Goal: Check status: Check status

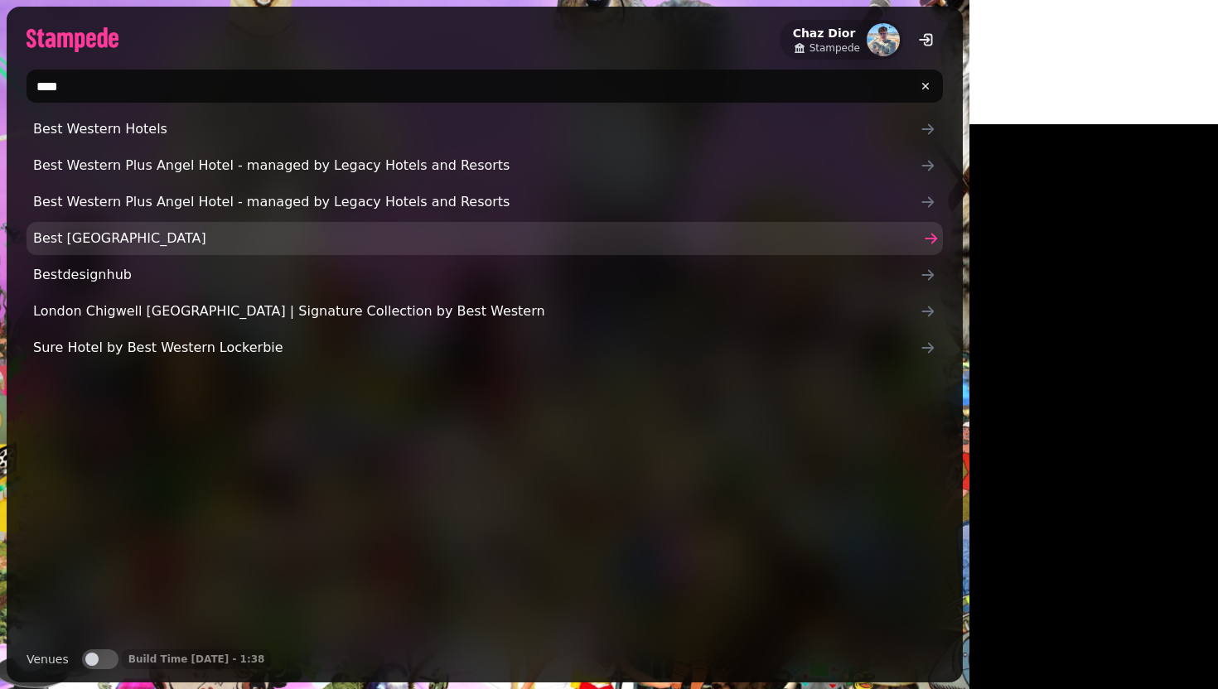
type input "****"
click at [250, 249] on link "Best [GEOGRAPHIC_DATA]" at bounding box center [485, 238] width 917 height 33
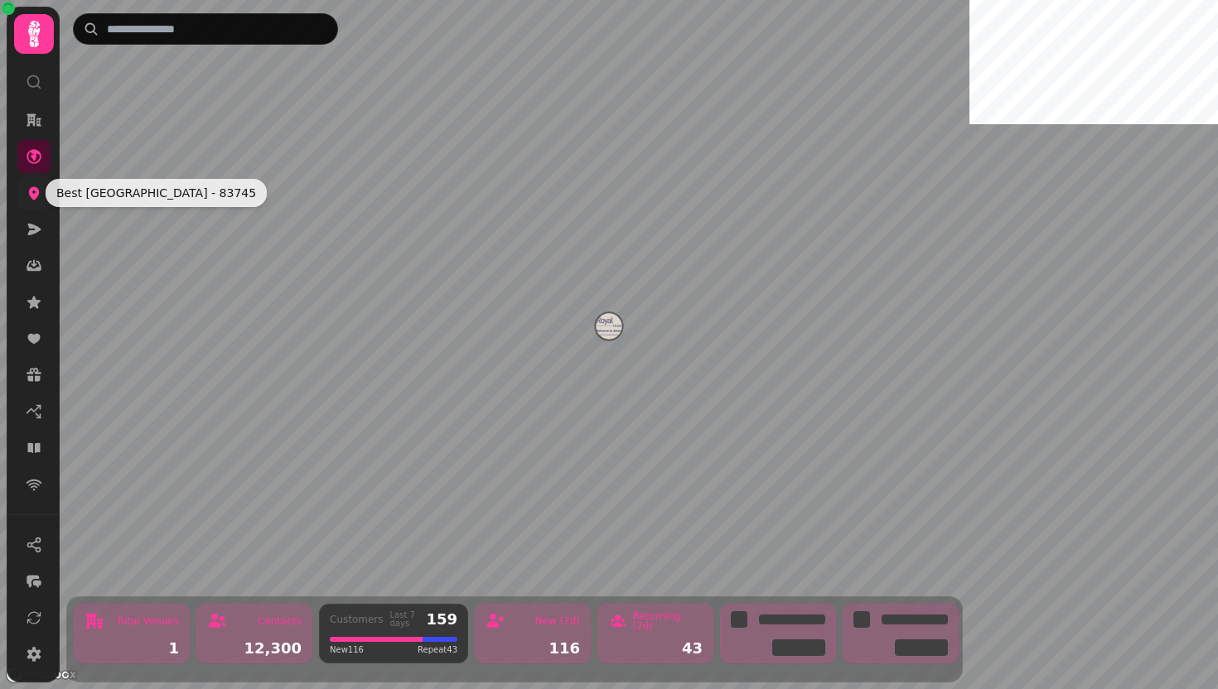
click at [32, 200] on icon at bounding box center [34, 193] width 17 height 17
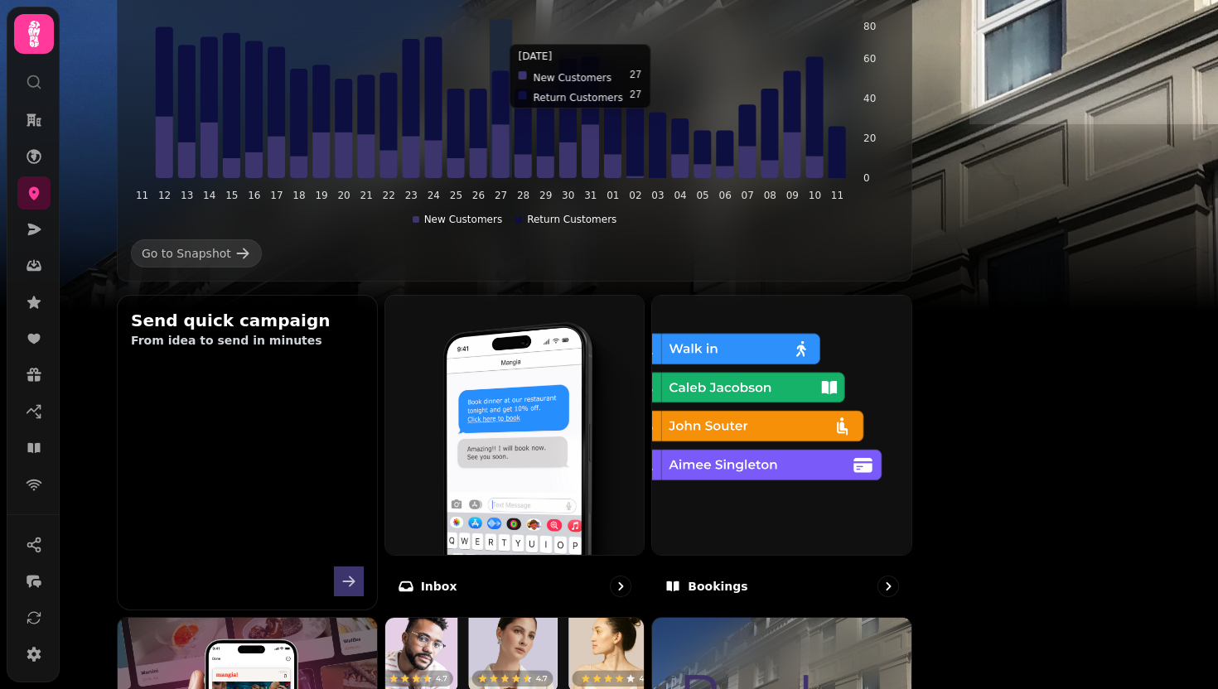
scroll to position [531, 0]
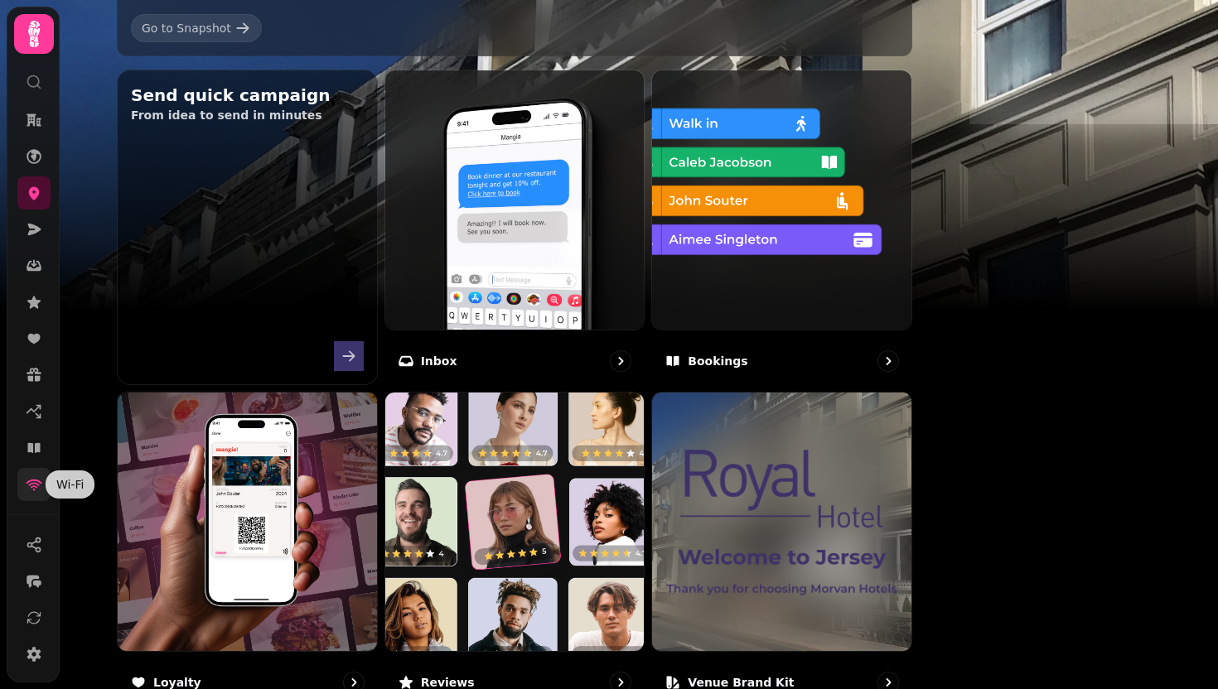
click at [37, 486] on icon at bounding box center [34, 484] width 17 height 17
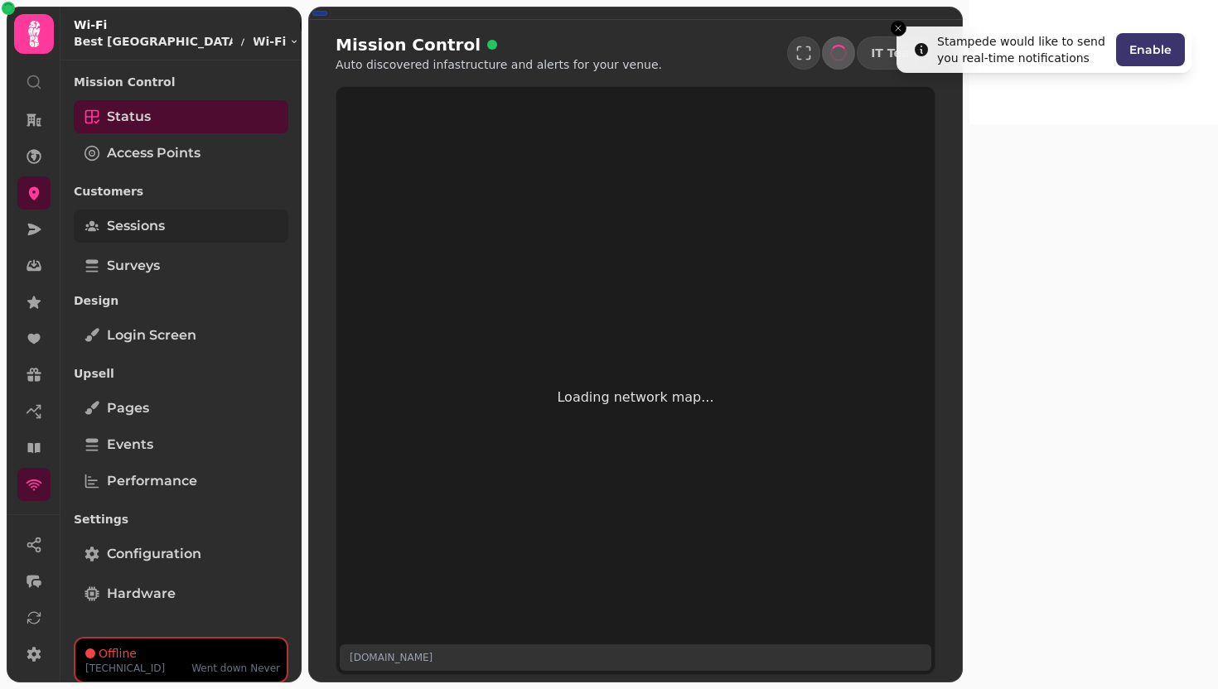
click at [162, 223] on span "Sessions" at bounding box center [136, 226] width 58 height 20
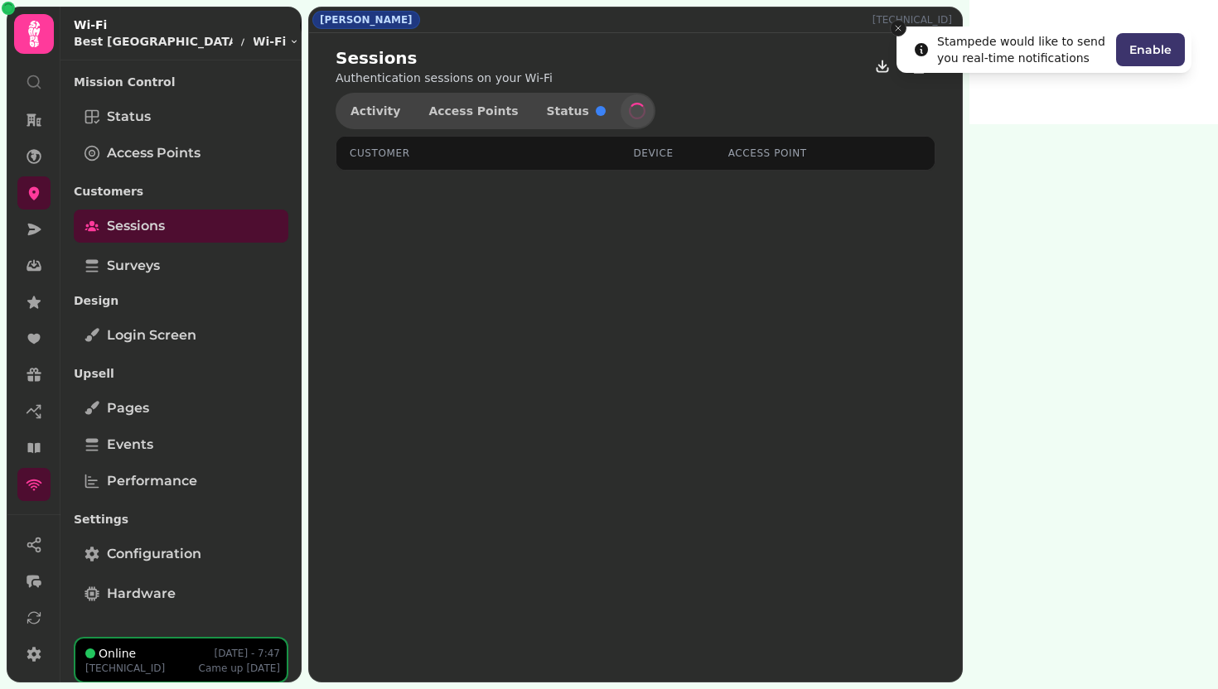
click at [899, 27] on line "Close toast" at bounding box center [898, 28] width 5 height 5
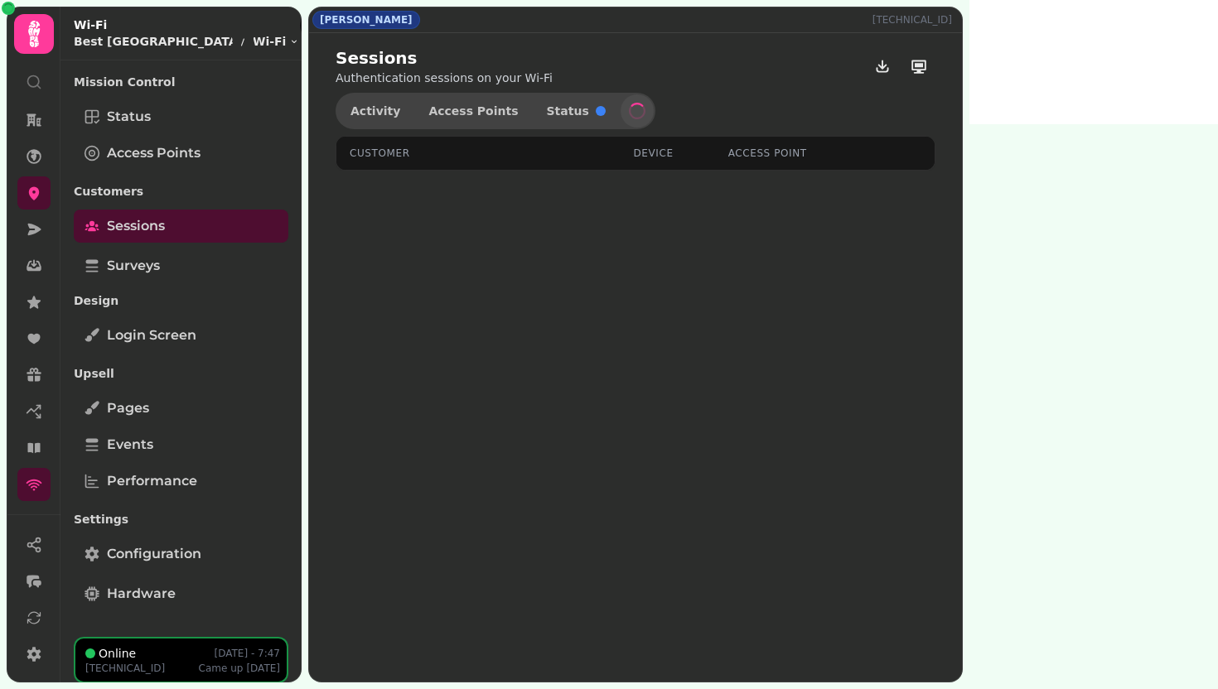
select select "**"
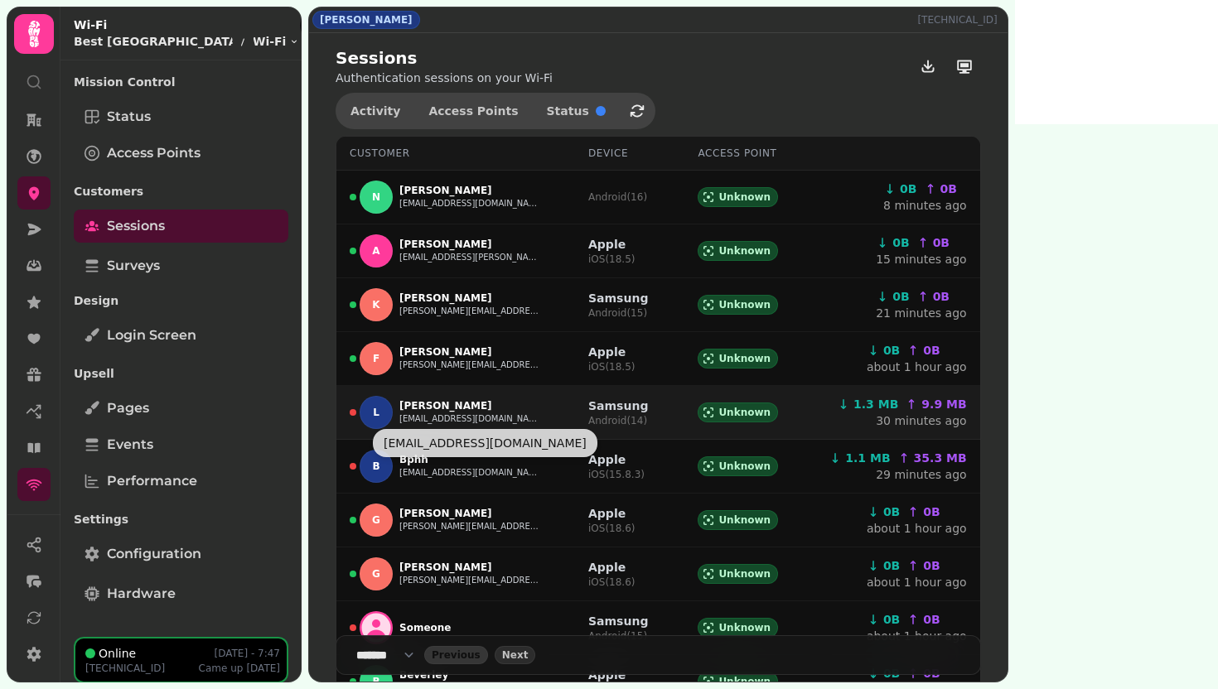
click at [418, 422] on button "donbedecs@yahoo.com" at bounding box center [469, 419] width 141 height 13
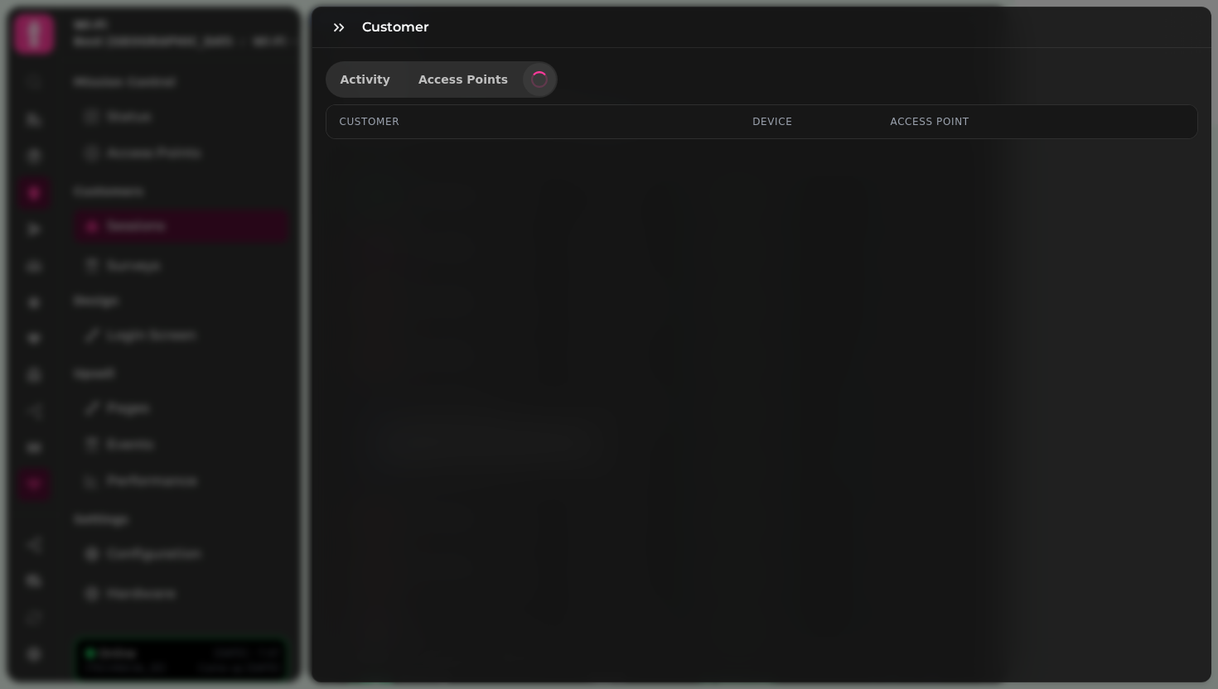
select select "**"
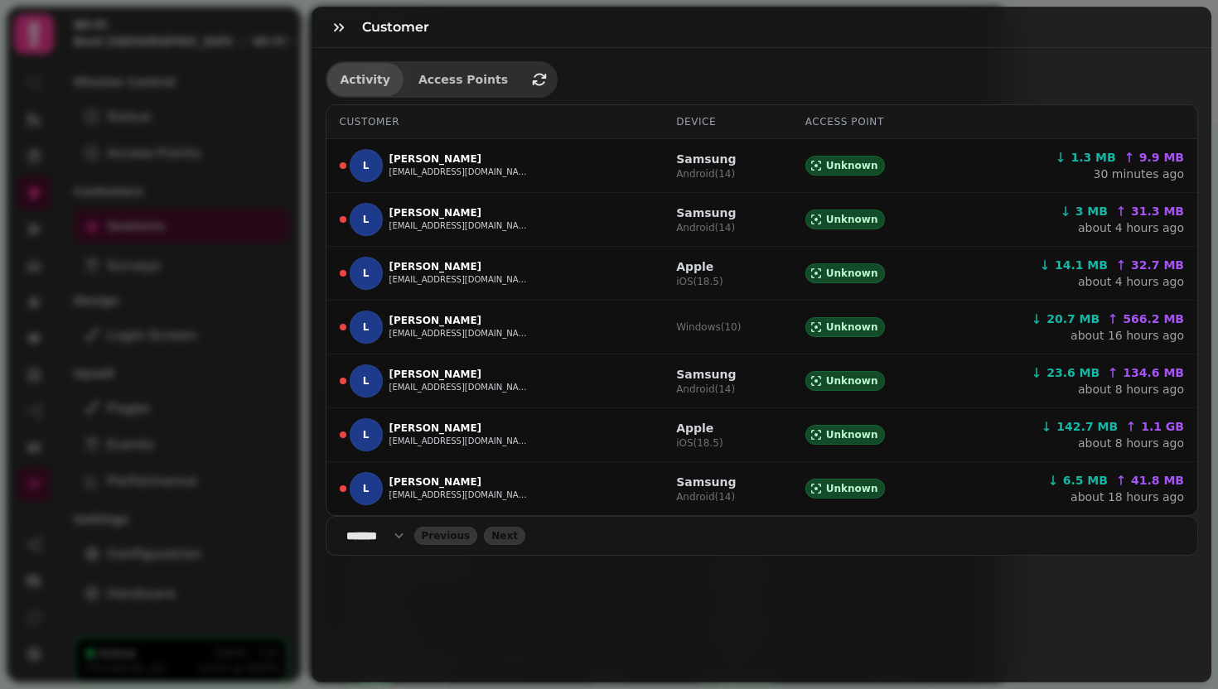
click at [341, 79] on span "Activity" at bounding box center [366, 80] width 50 height 12
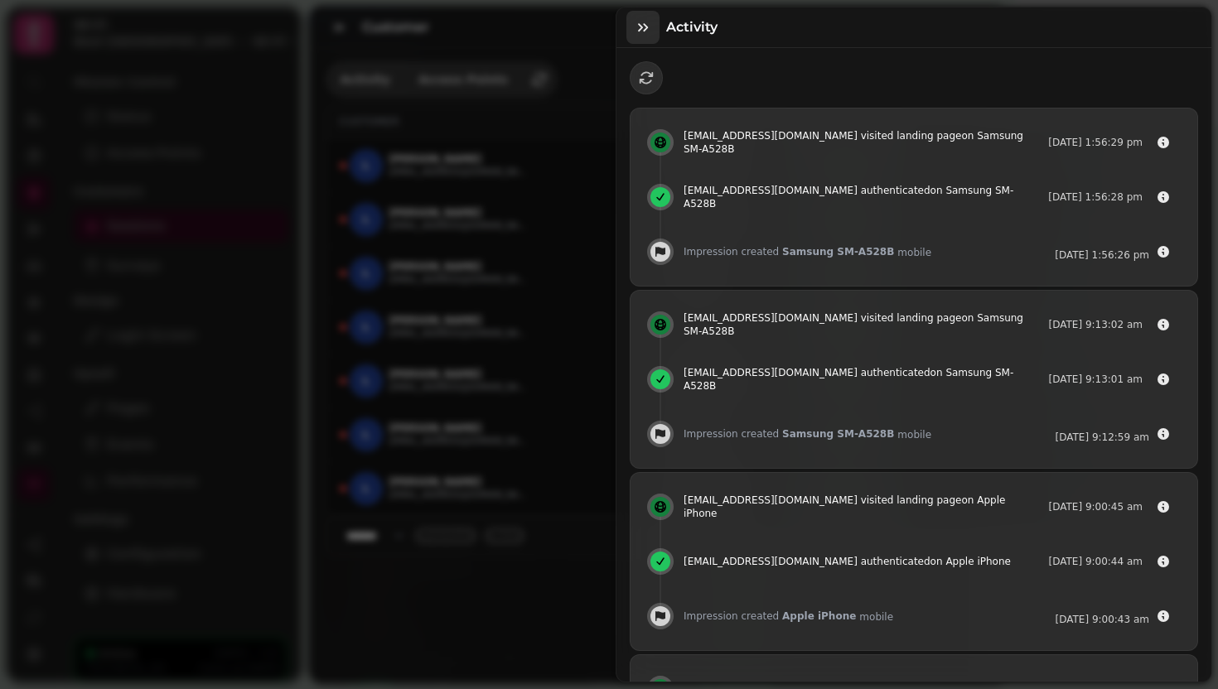
click at [643, 29] on icon "button" at bounding box center [643, 27] width 17 height 17
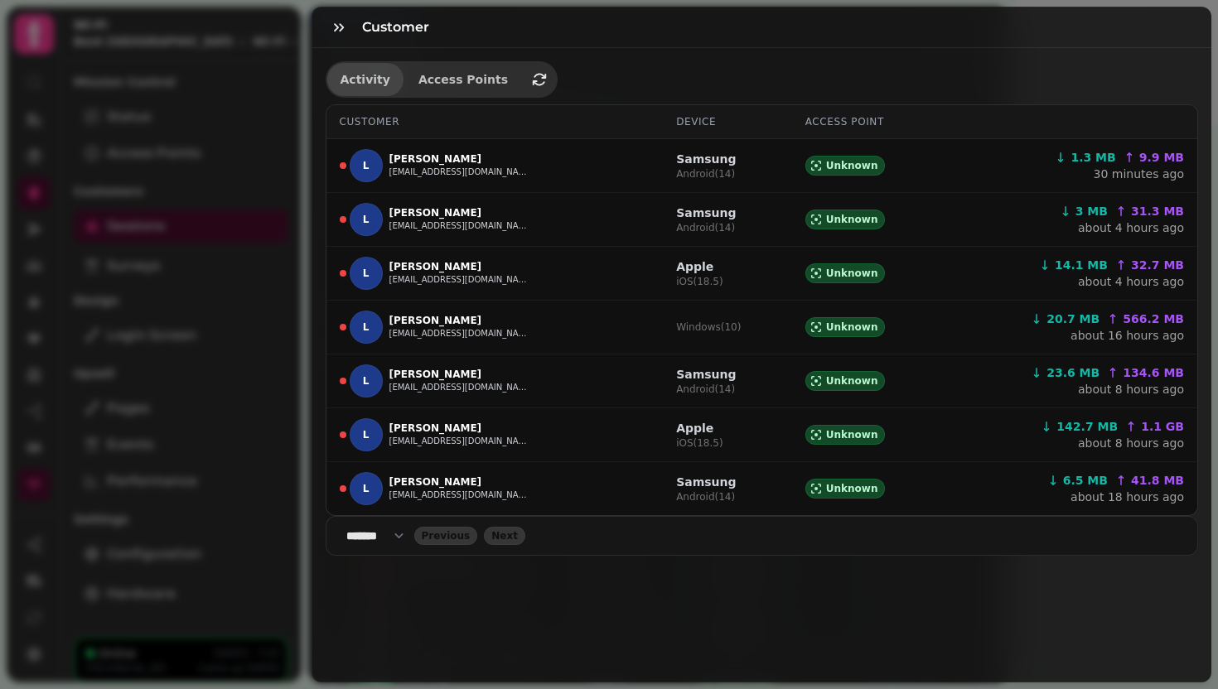
click at [360, 80] on span "Activity" at bounding box center [366, 80] width 50 height 12
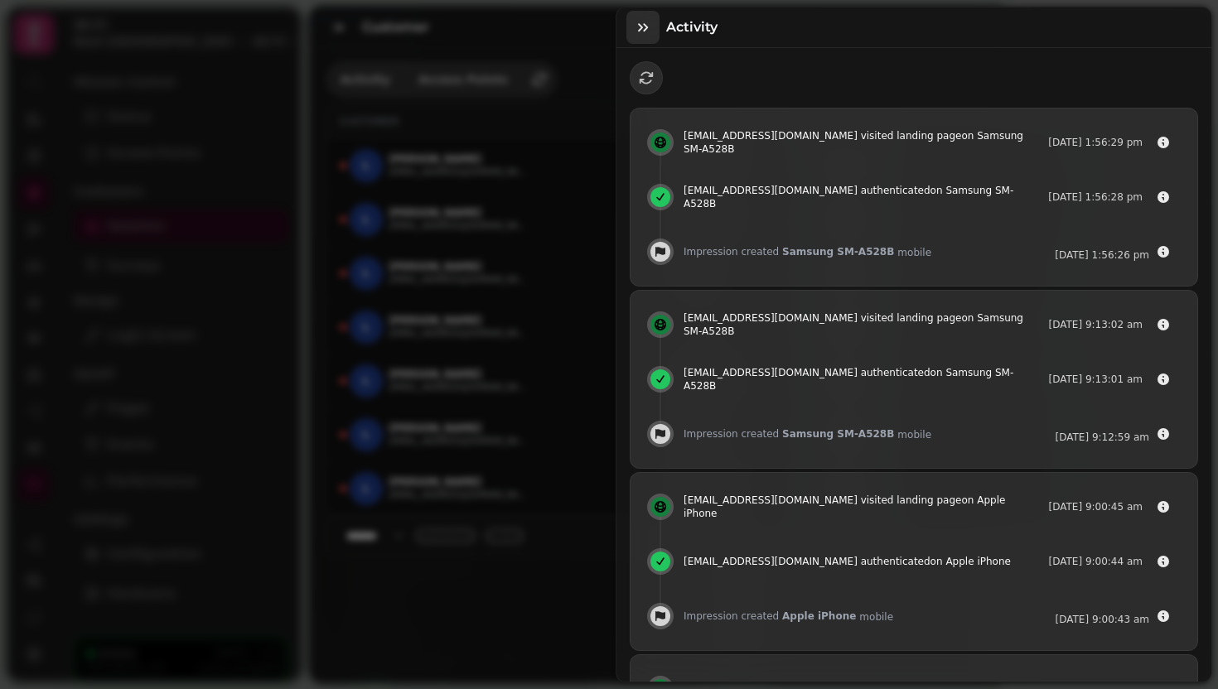
click at [649, 33] on icon "button" at bounding box center [643, 27] width 17 height 17
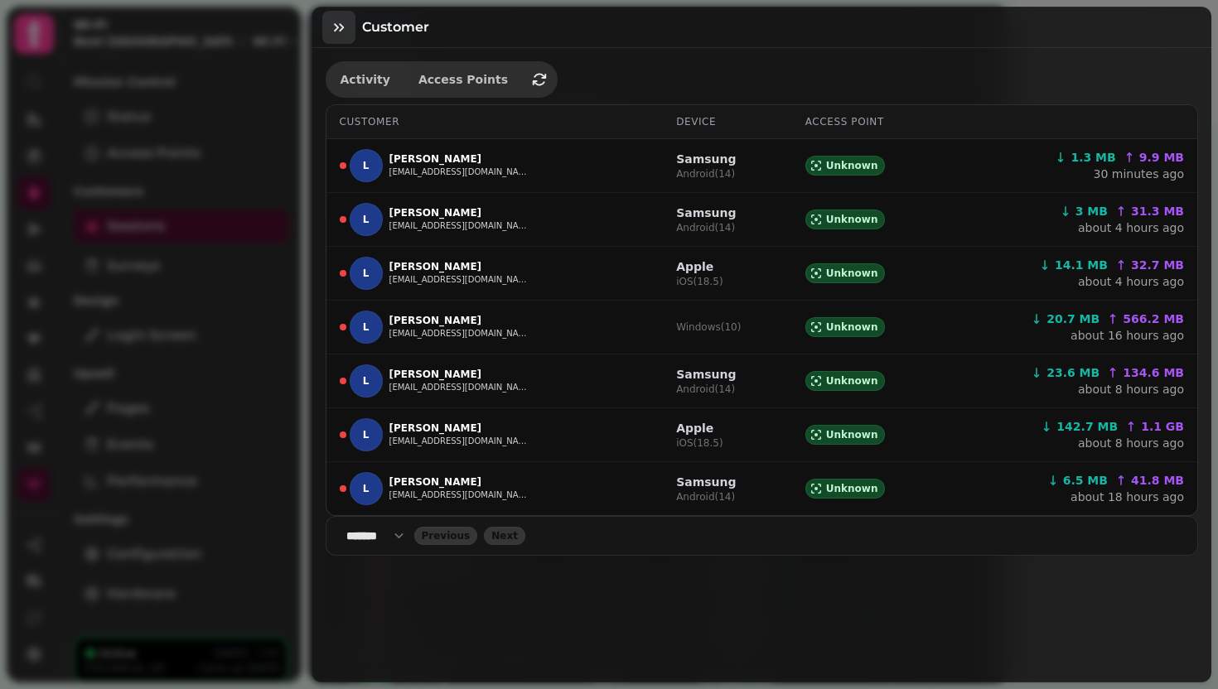
click at [337, 30] on icon "button" at bounding box center [339, 27] width 17 height 17
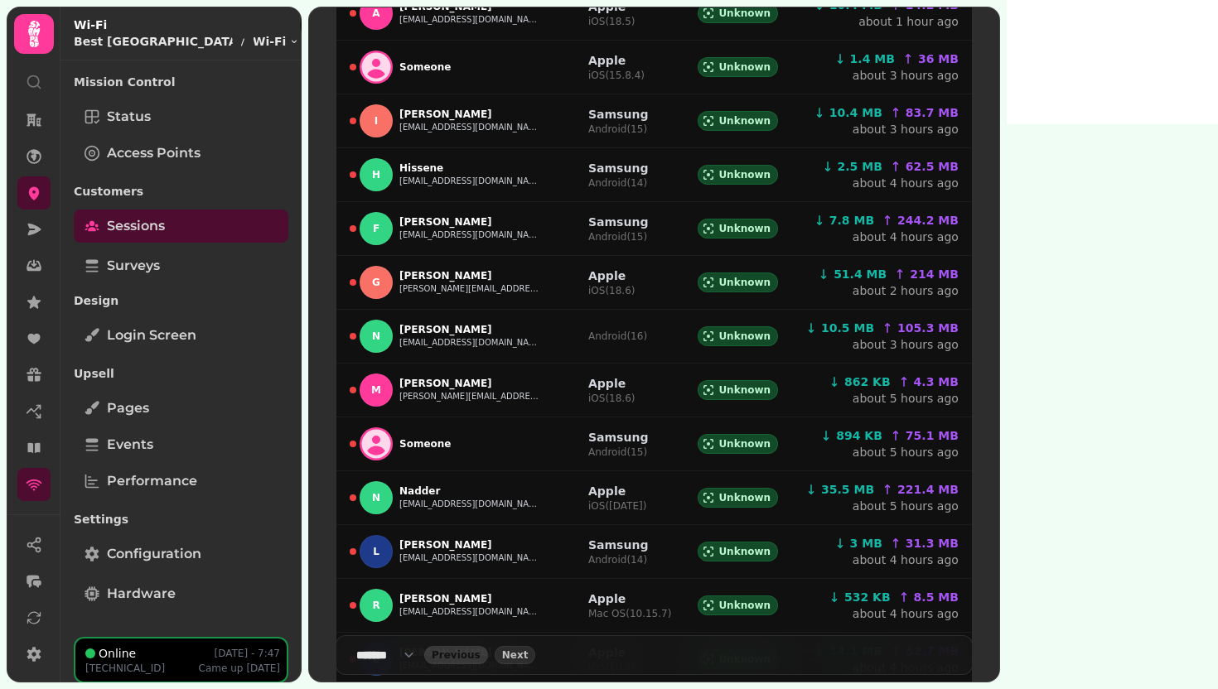
scroll to position [811, 0]
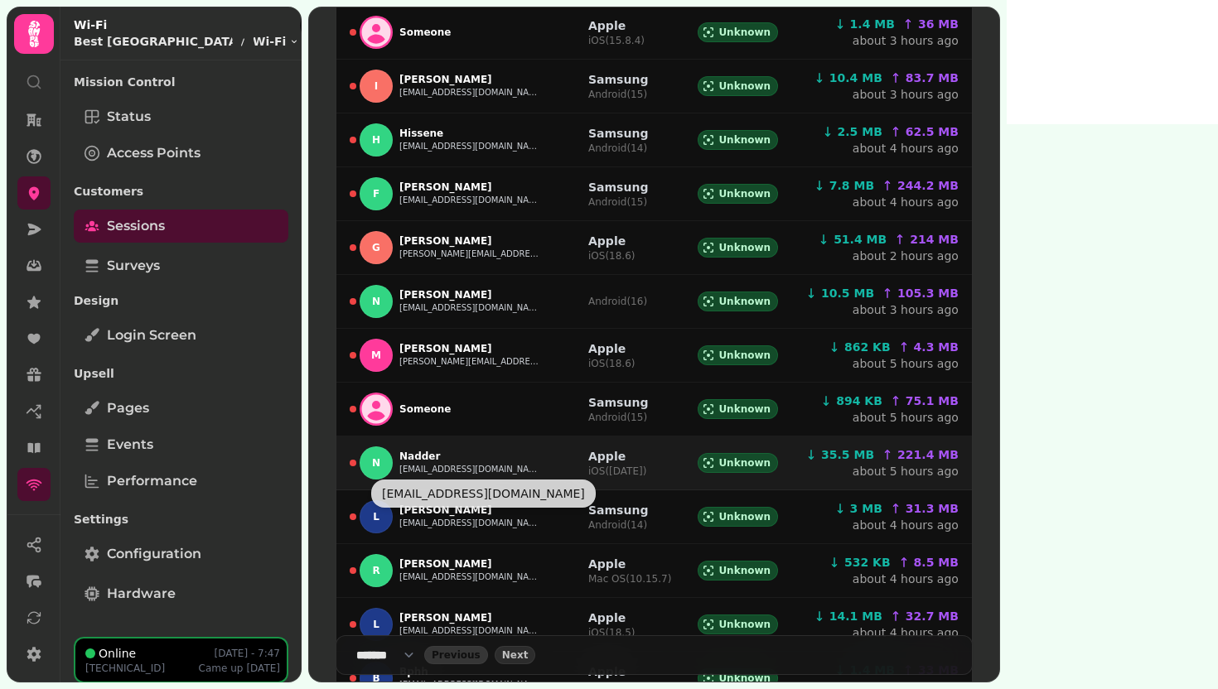
click at [482, 469] on button "nader_assaf@hotmail.co.uk" at bounding box center [469, 469] width 141 height 13
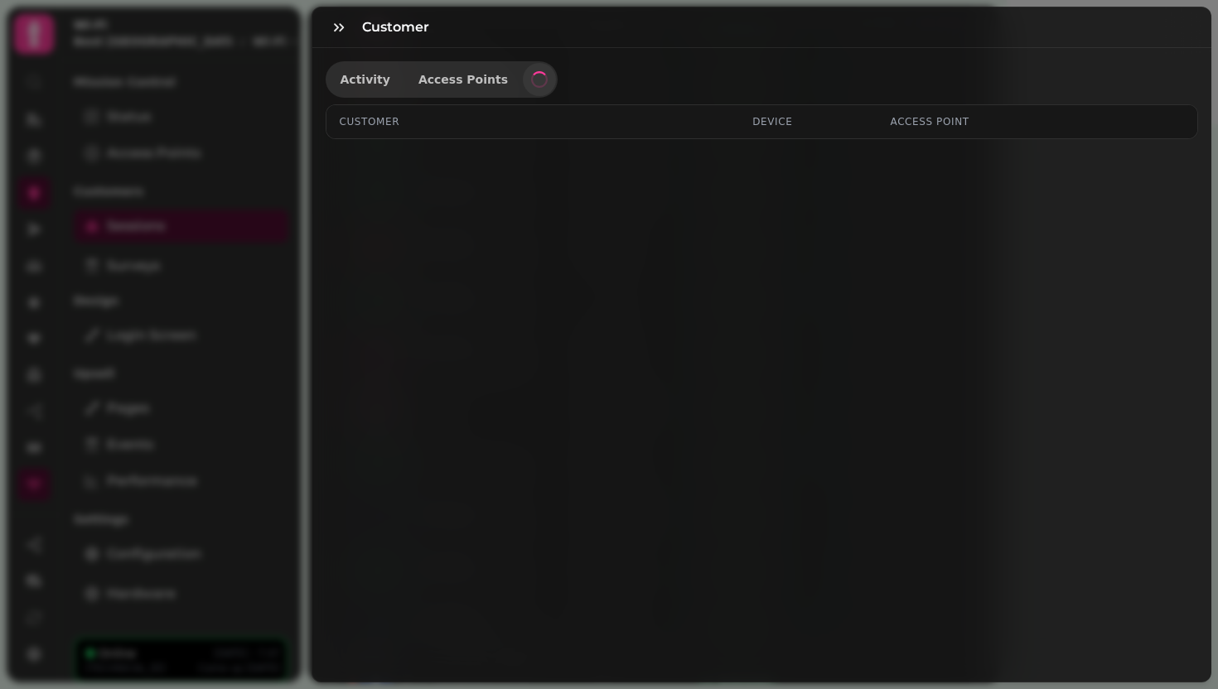
select select "**"
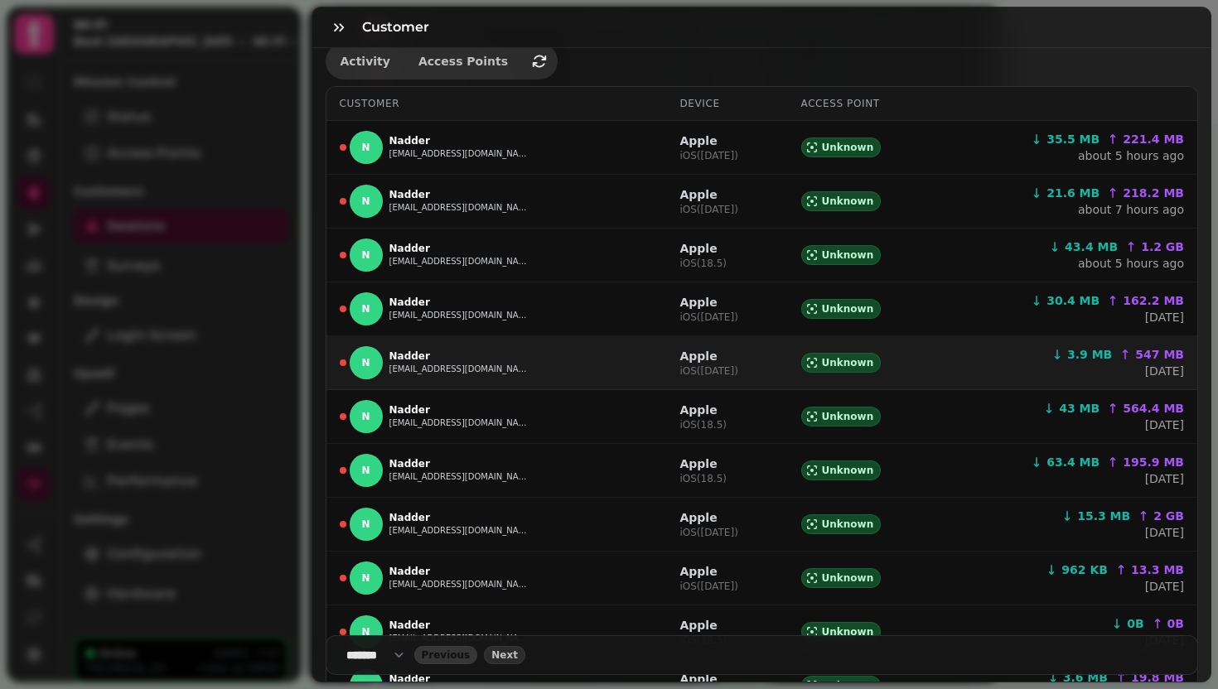
scroll to position [0, 0]
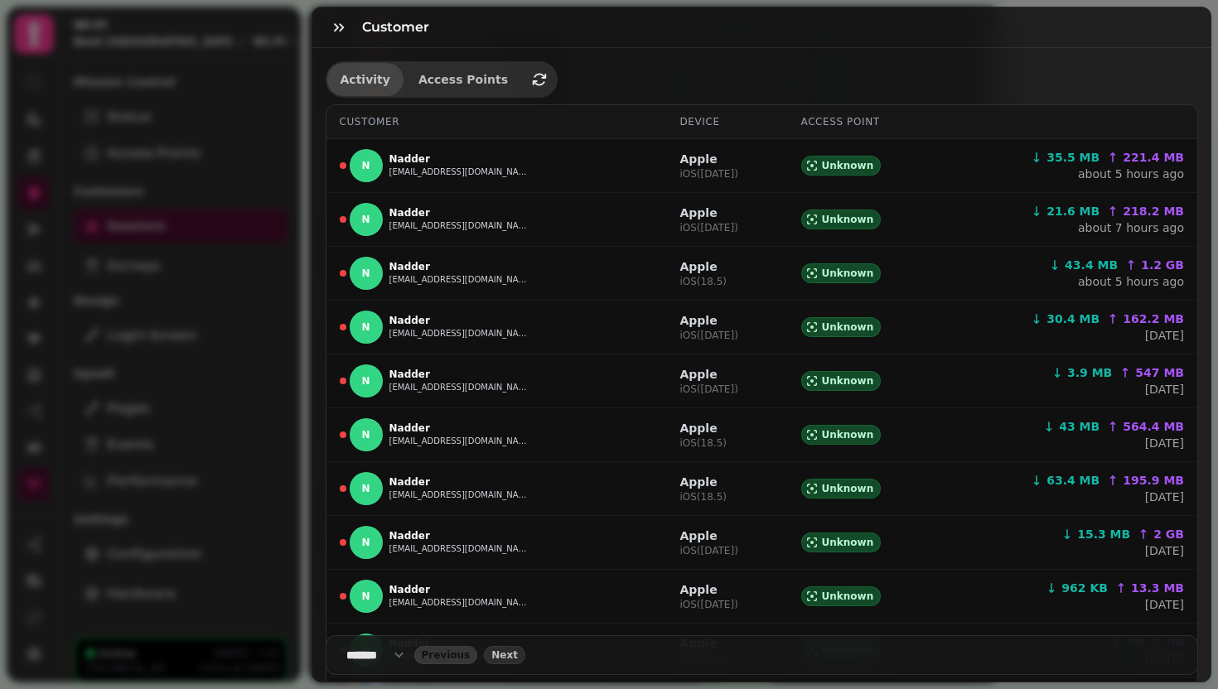
click at [363, 77] on span "Activity" at bounding box center [366, 80] width 50 height 12
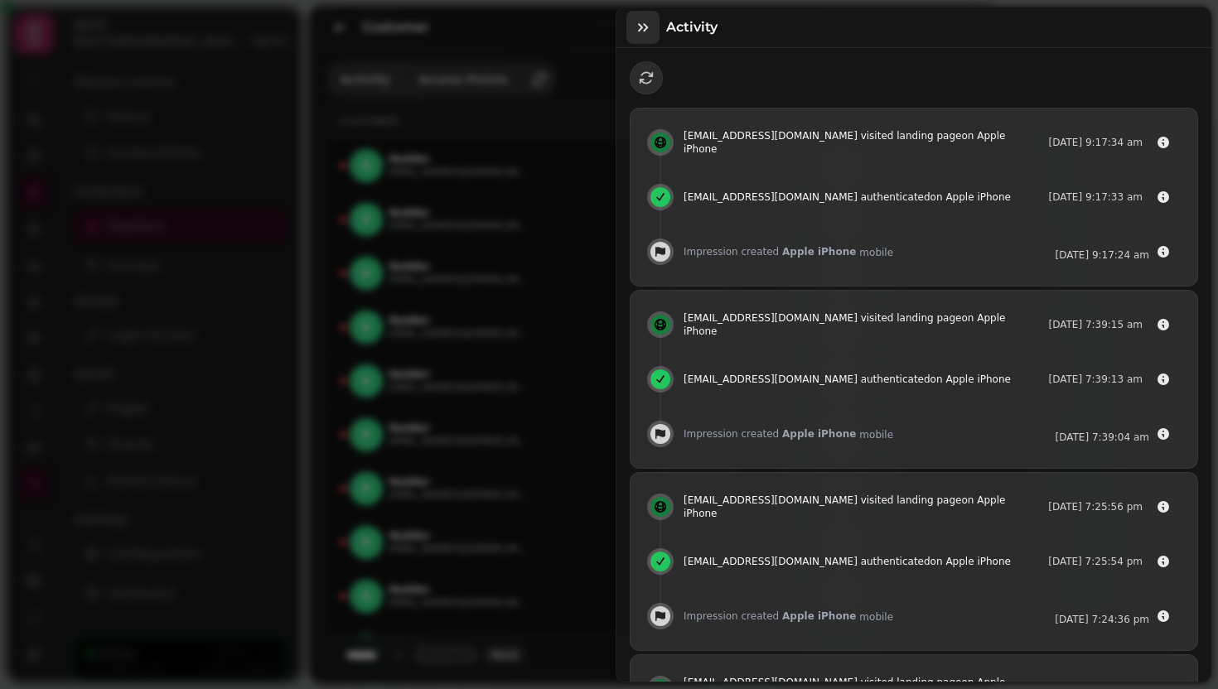
click at [643, 25] on icon "button" at bounding box center [643, 27] width 17 height 17
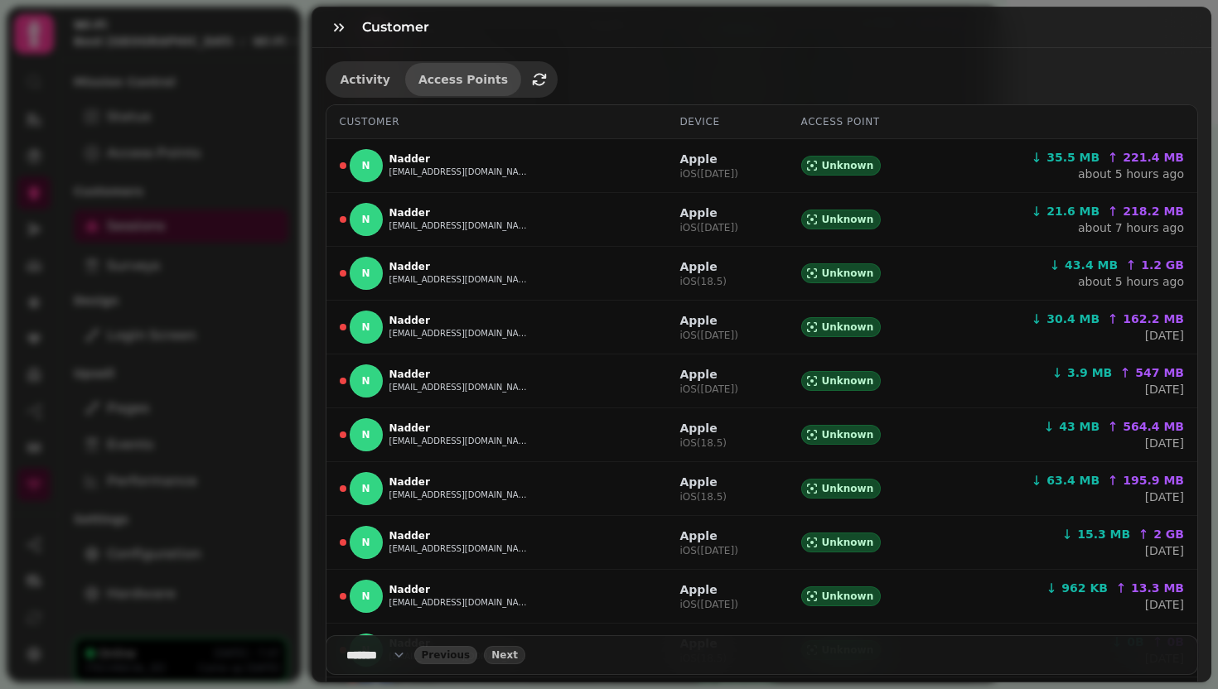
click at [432, 80] on span "Access Points" at bounding box center [462, 80] width 89 height 12
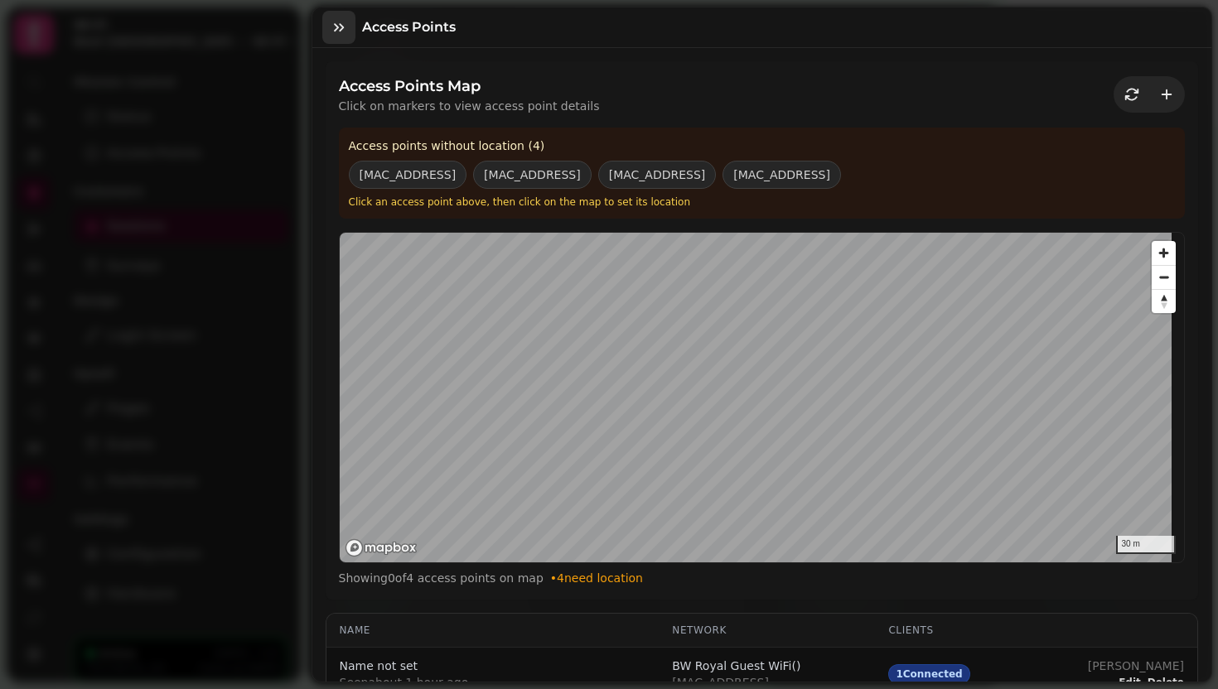
click at [343, 24] on icon "button" at bounding box center [339, 27] width 17 height 17
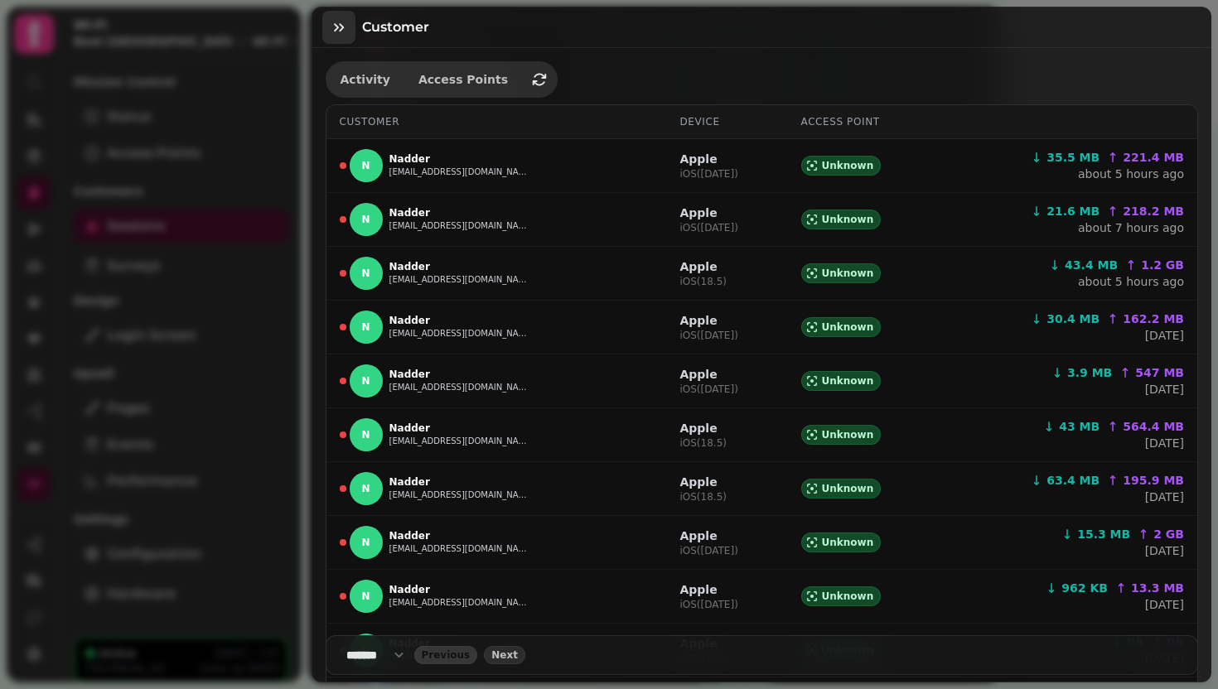
click at [340, 28] on icon "button" at bounding box center [339, 27] width 17 height 17
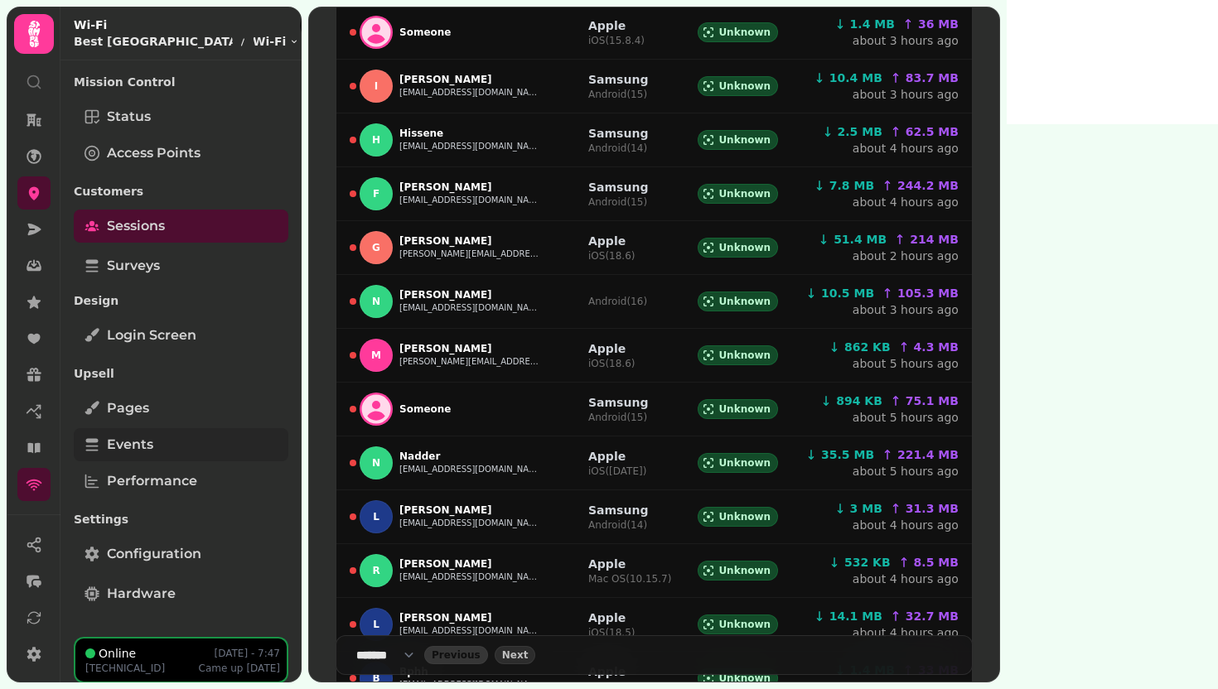
click at [152, 453] on span "Events" at bounding box center [130, 445] width 46 height 20
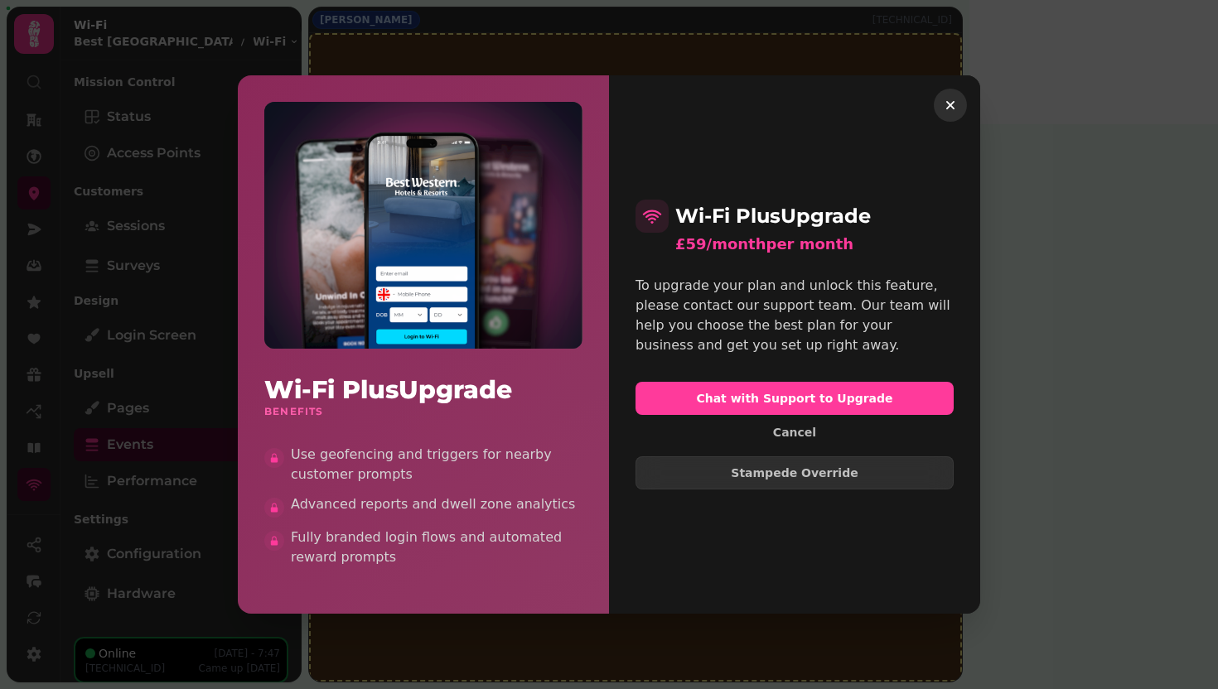
click at [948, 105] on icon "button" at bounding box center [950, 105] width 17 height 17
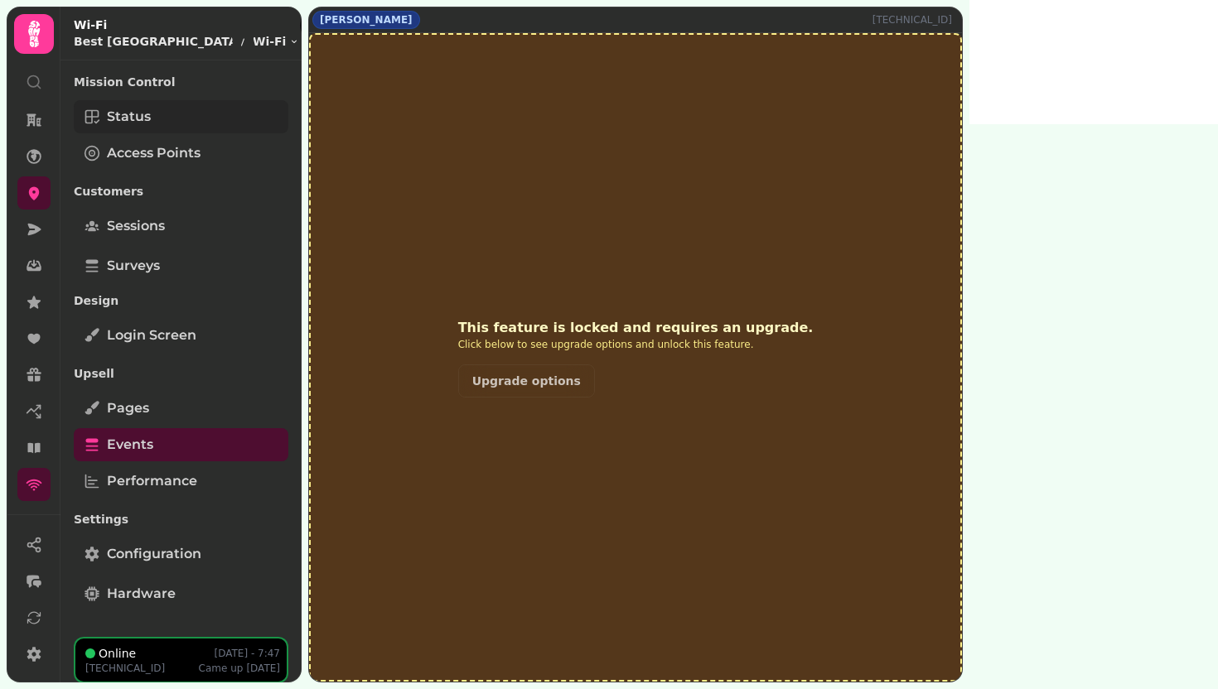
click at [150, 122] on link "Status" at bounding box center [181, 116] width 215 height 33
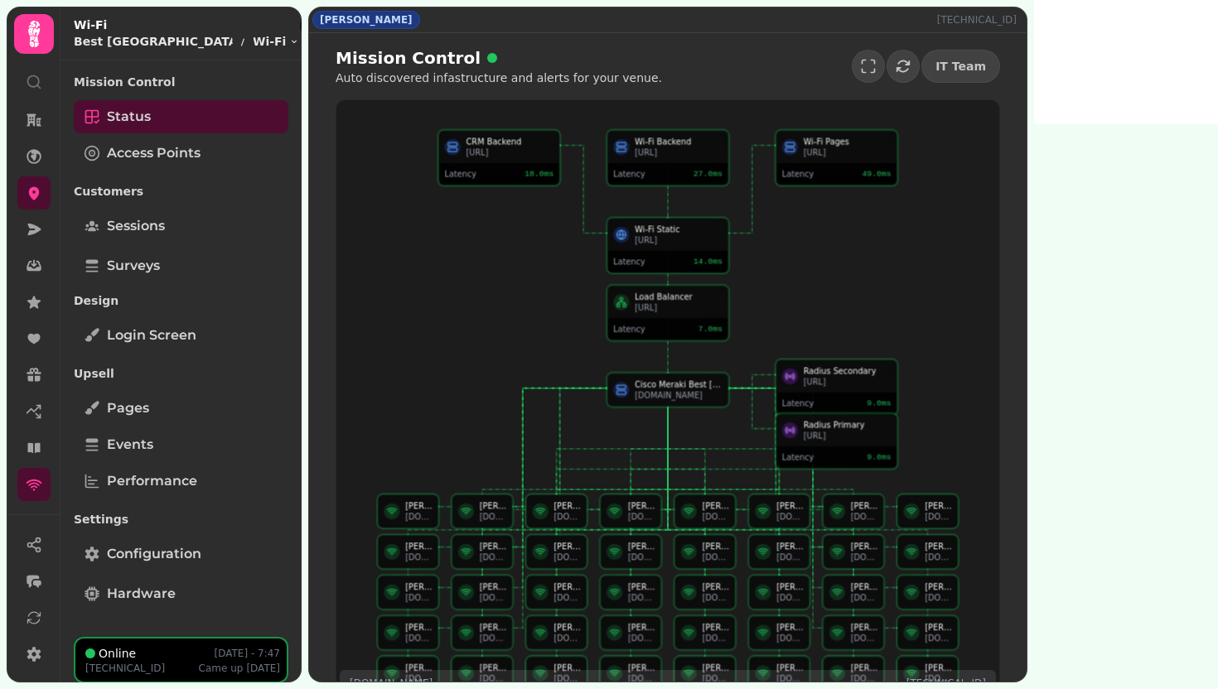
scroll to position [26, 0]
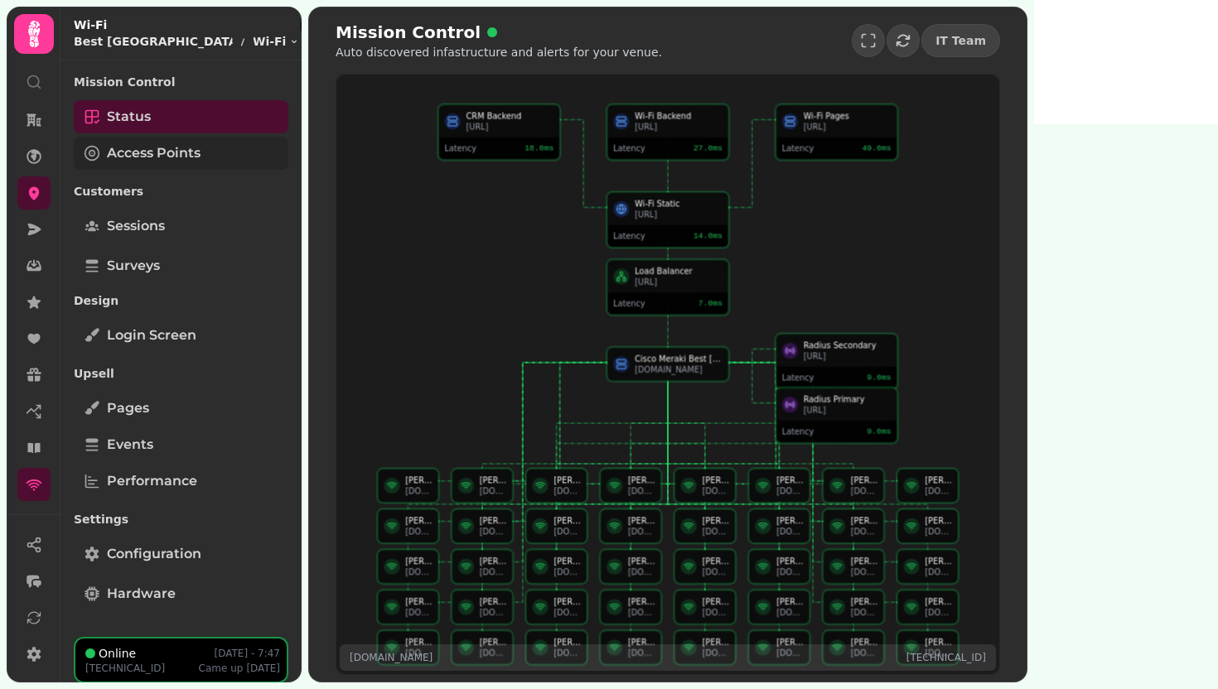
click at [167, 157] on span "Access Points" at bounding box center [154, 153] width 94 height 20
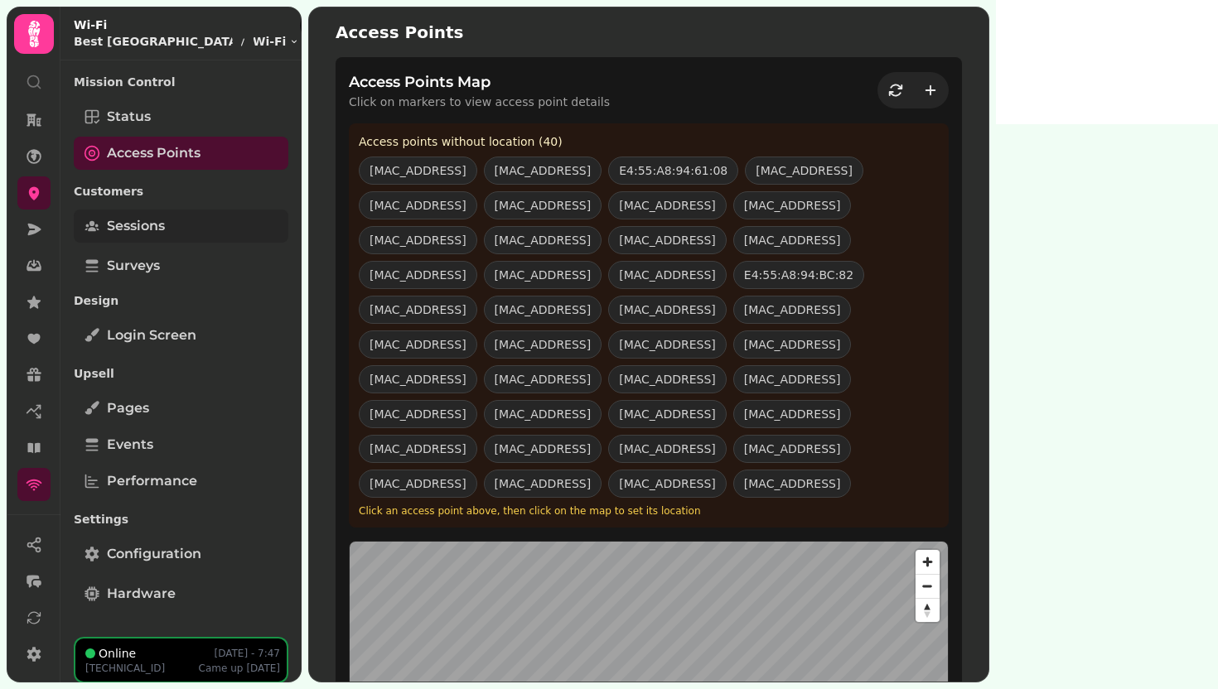
click at [162, 234] on span "Sessions" at bounding box center [136, 226] width 58 height 20
select select "**"
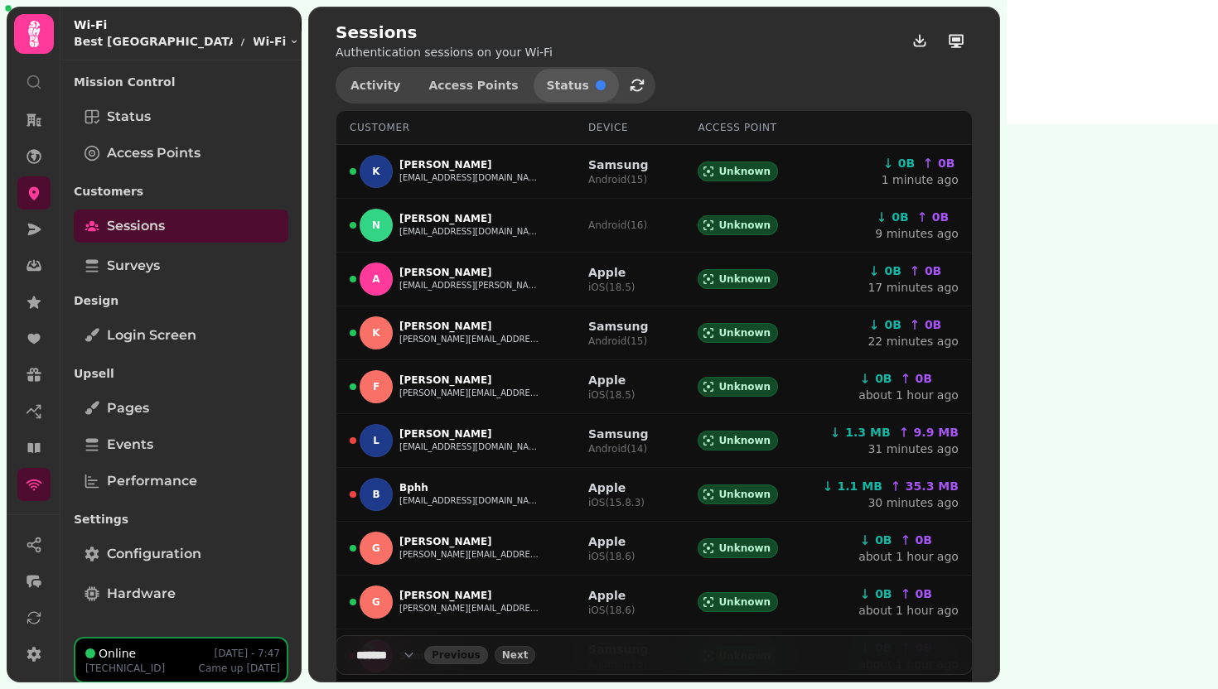
click at [572, 90] on span "Status" at bounding box center [576, 86] width 59 height 12
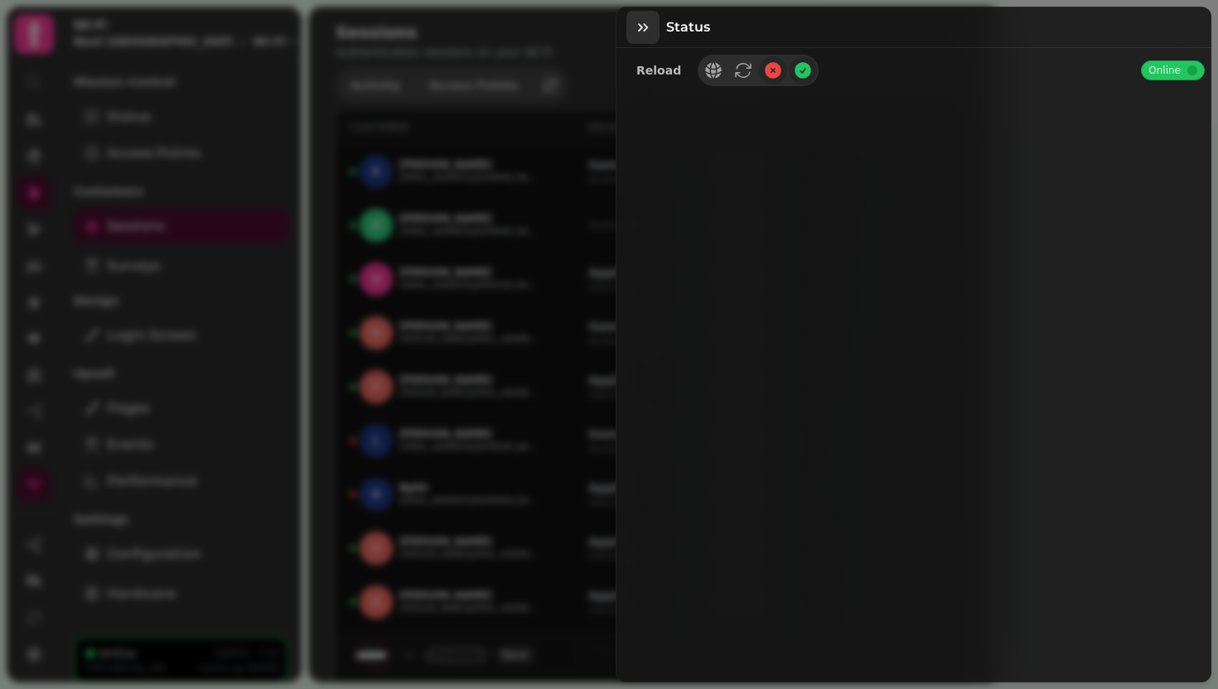
click at [636, 31] on icon "button" at bounding box center [643, 27] width 17 height 17
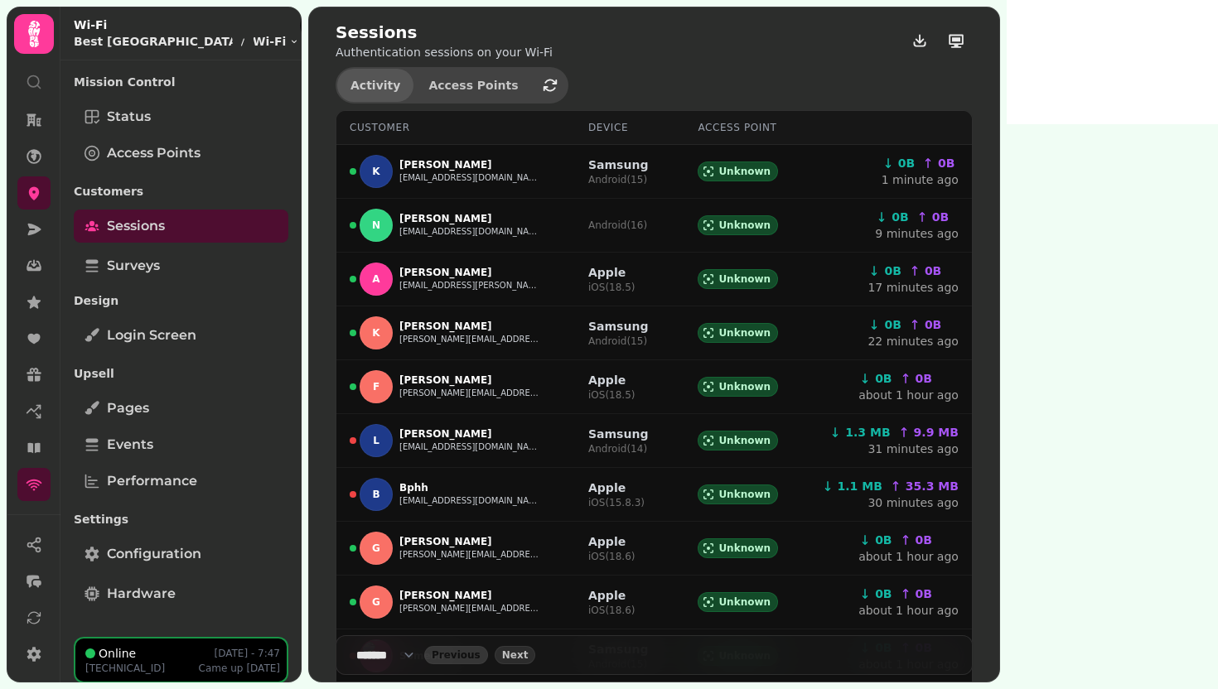
click at [380, 89] on span "Activity" at bounding box center [376, 86] width 50 height 12
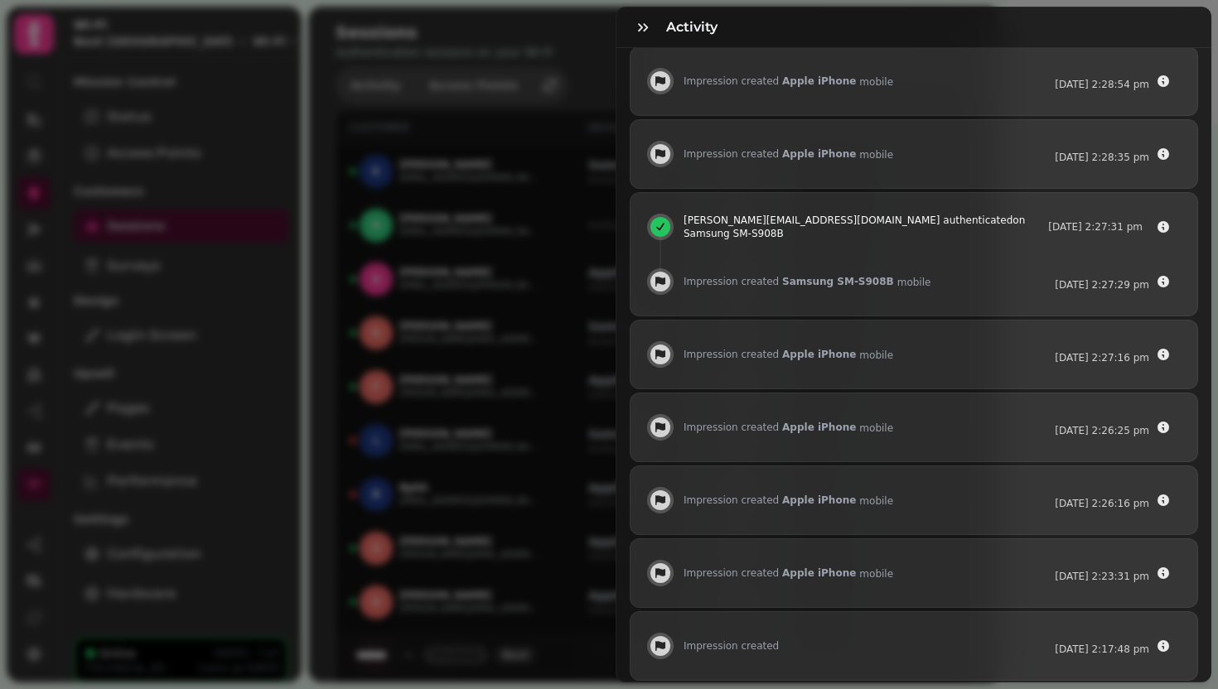
scroll to position [873, 0]
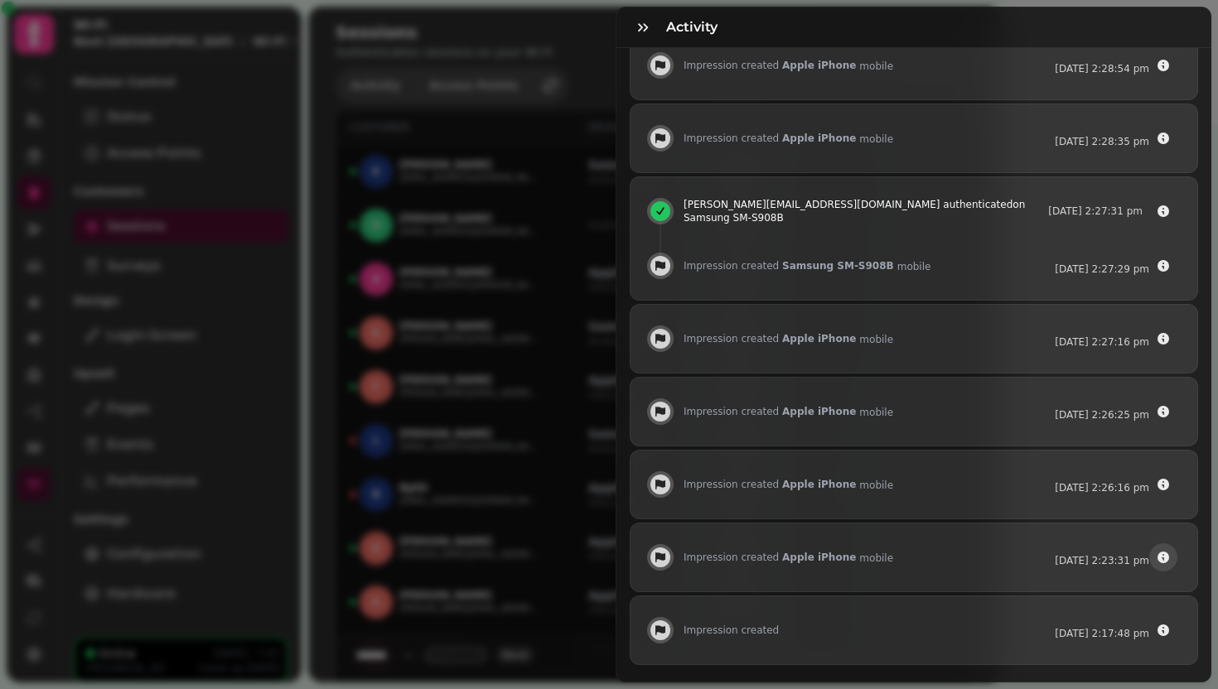
click at [1158, 552] on icon "button" at bounding box center [1164, 558] width 12 height 12
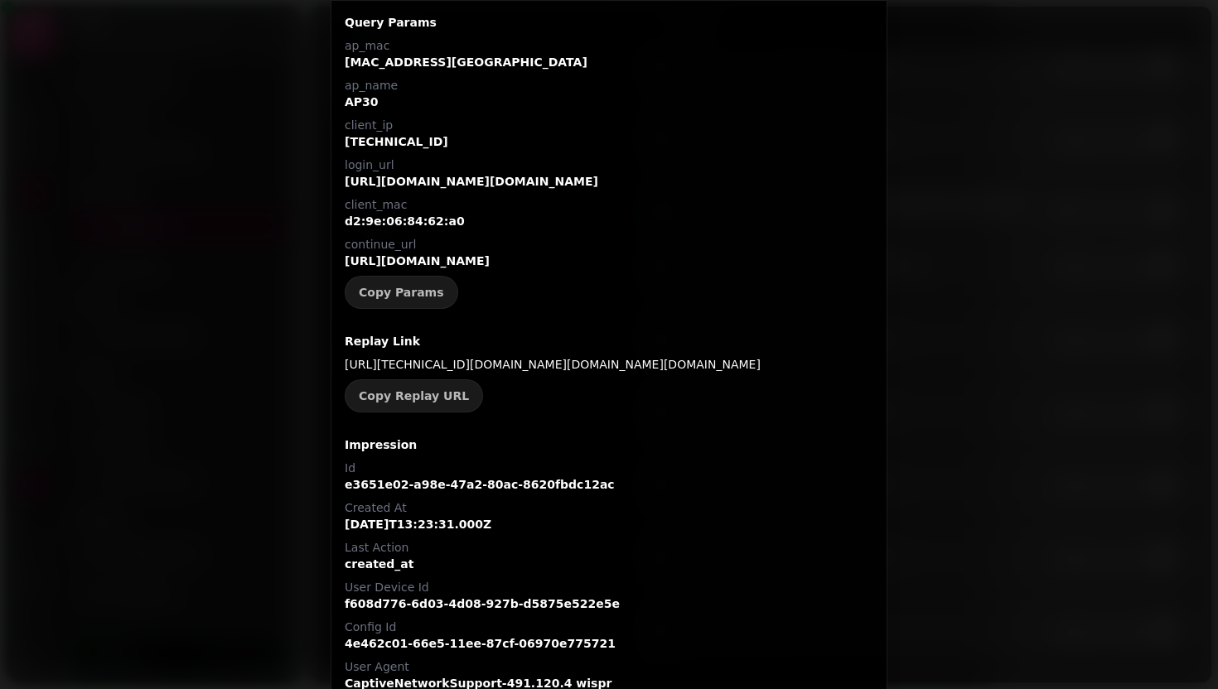
scroll to position [0, 0]
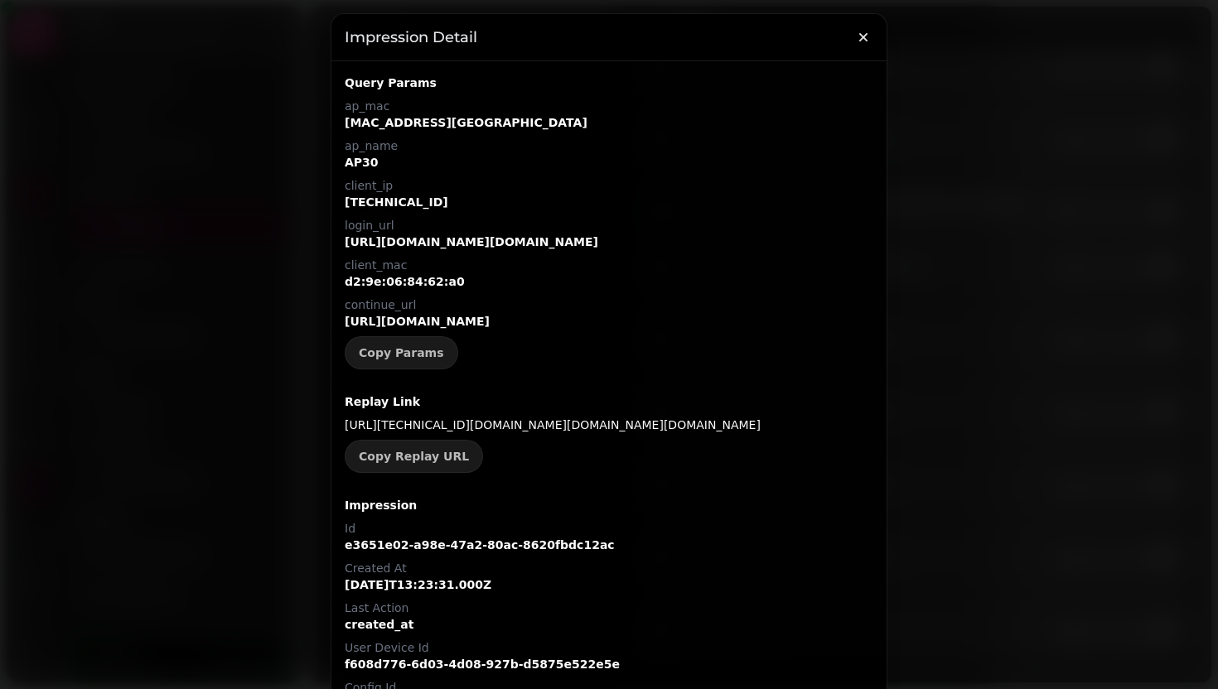
drag, startPoint x: 687, startPoint y: 323, endPoint x: 334, endPoint y: 249, distance: 360.6
click at [335, 249] on div "Query Params ap_mac 88:15:44:c2:ee:00 ap_name AP30 client_ip 10.135.1.208 login…" at bounding box center [608, 433] width 555 height 744
click at [238, 400] on div at bounding box center [609, 344] width 1218 height 689
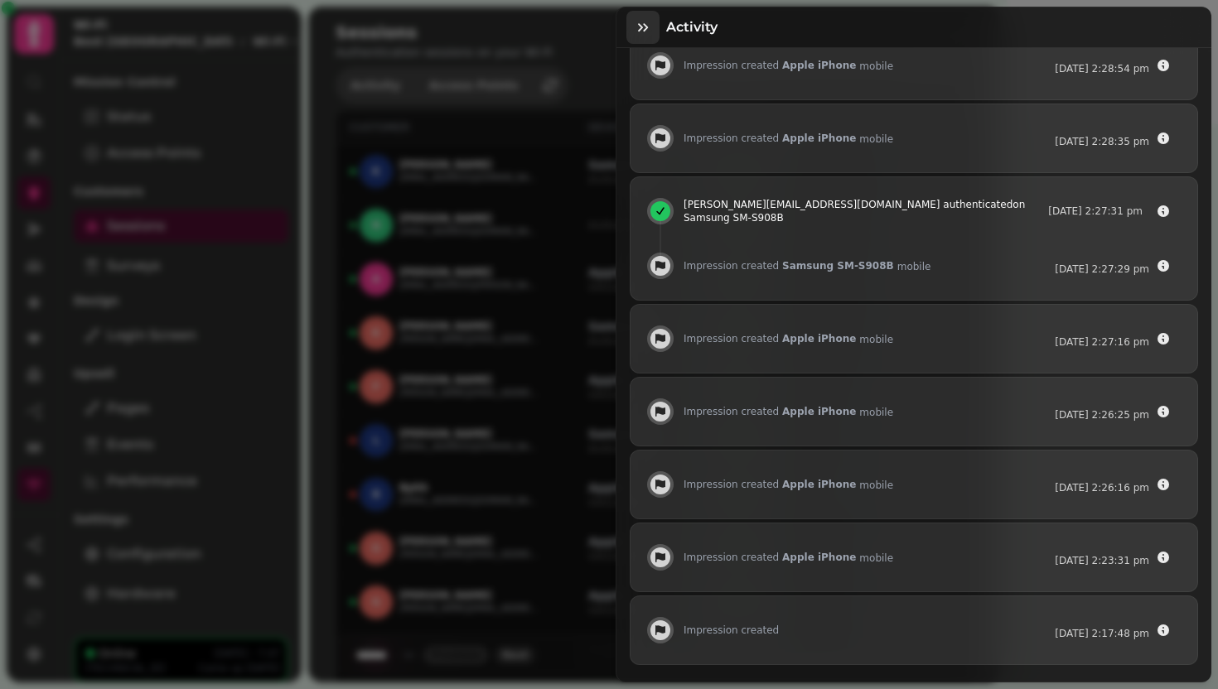
click at [639, 27] on icon "button" at bounding box center [643, 27] width 17 height 17
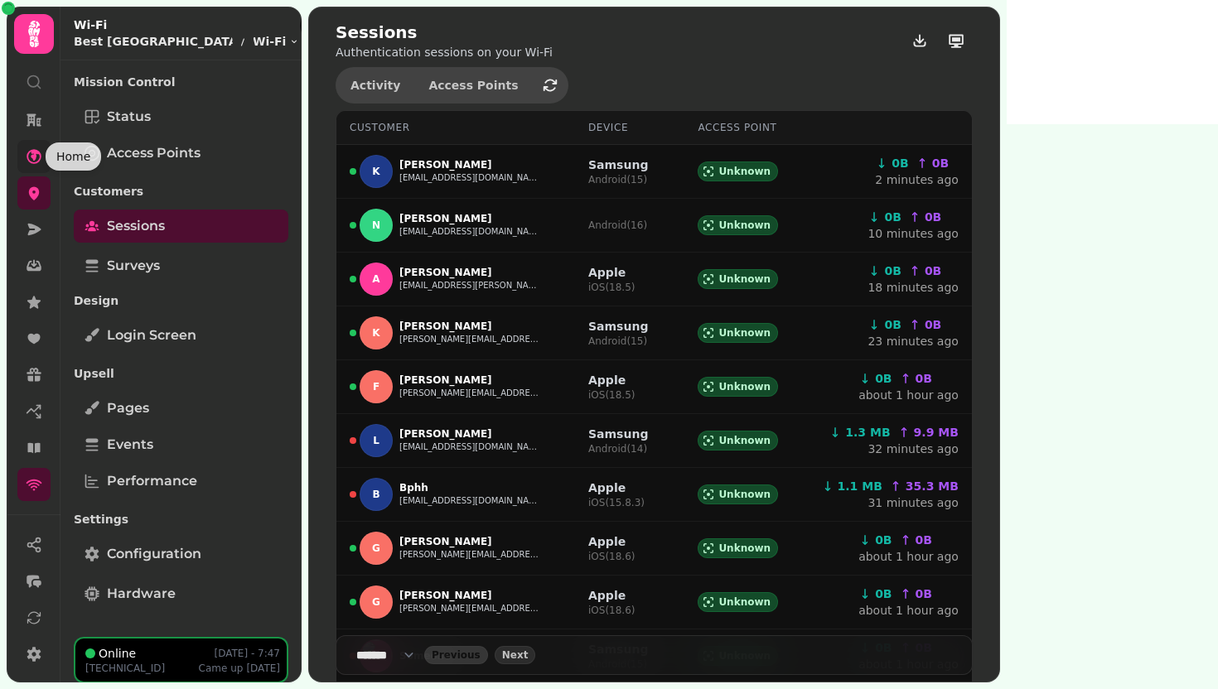
click at [28, 149] on icon at bounding box center [34, 156] width 17 height 17
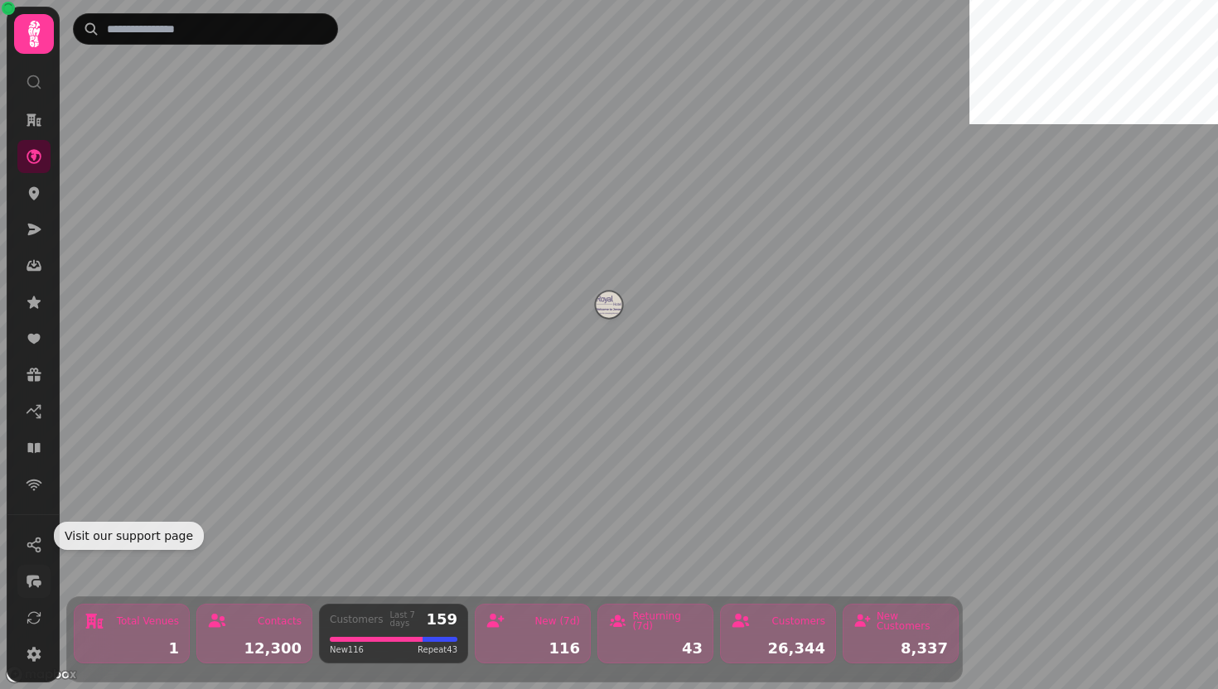
scroll to position [188, 0]
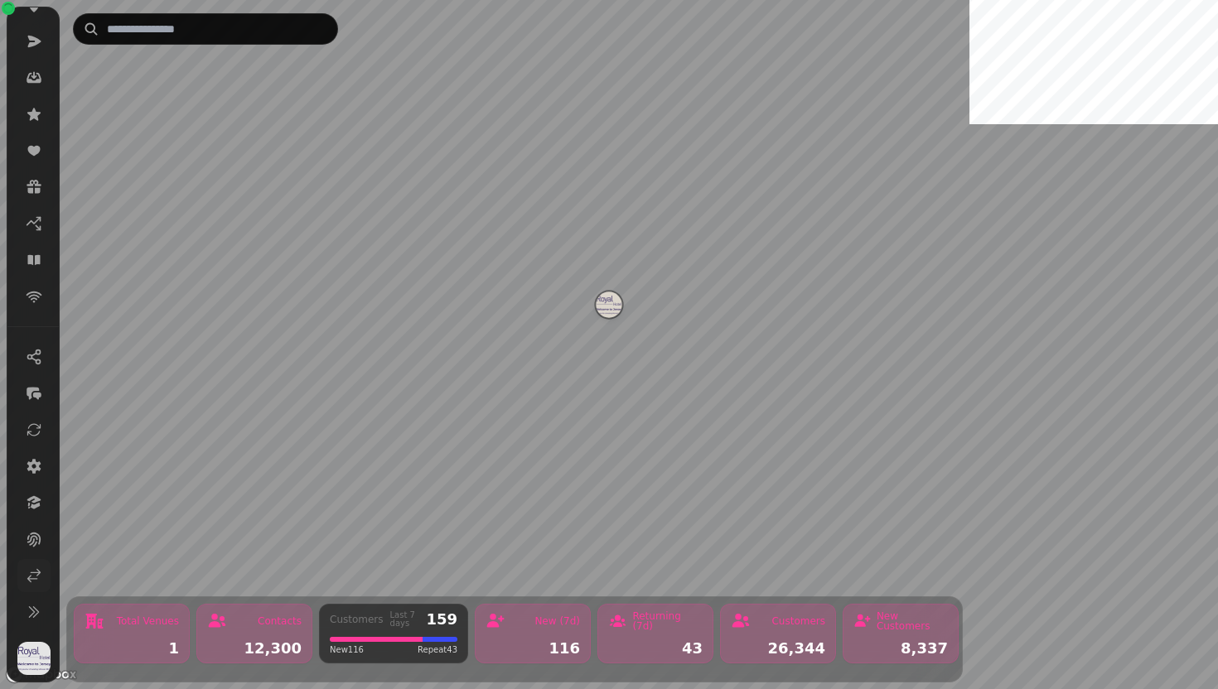
click at [35, 578] on icon at bounding box center [34, 576] width 12 height 12
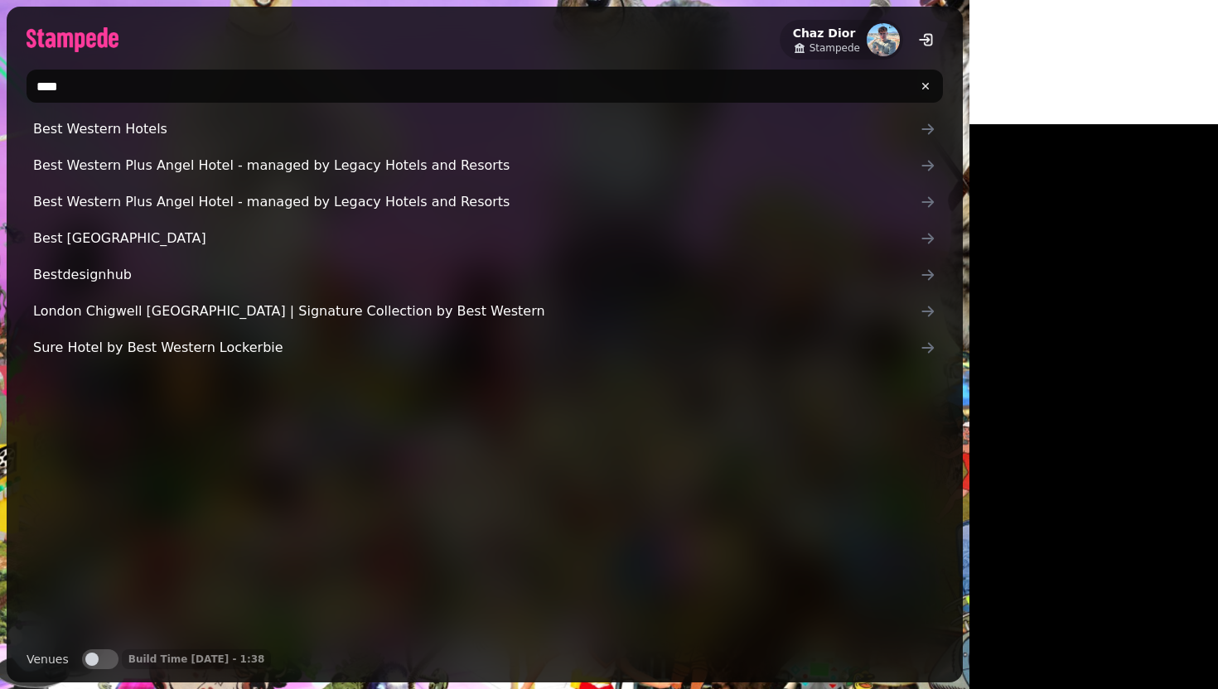
click at [452, 82] on input "****" at bounding box center [485, 86] width 917 height 33
